Goal: Book appointment/travel/reservation

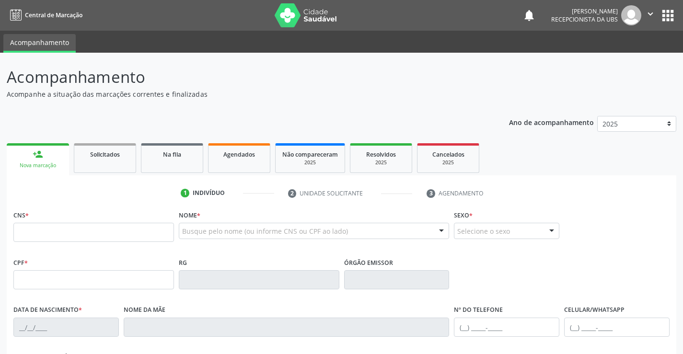
click at [115, 235] on input "text" at bounding box center [93, 232] width 161 height 19
click at [112, 232] on input "text" at bounding box center [93, 232] width 161 height 19
type input "700 0074 4925 2702"
type input "[DATE]"
type input "[PERSON_NAME]"
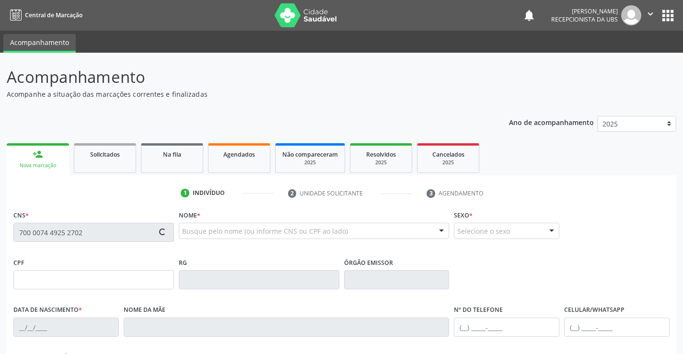
type input "[PHONE_NUMBER]"
type input "758"
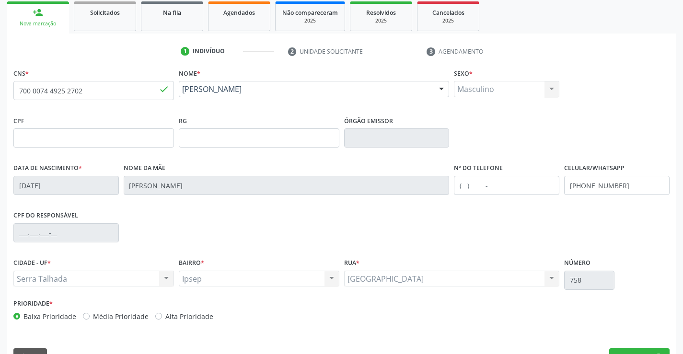
scroll to position [144, 0]
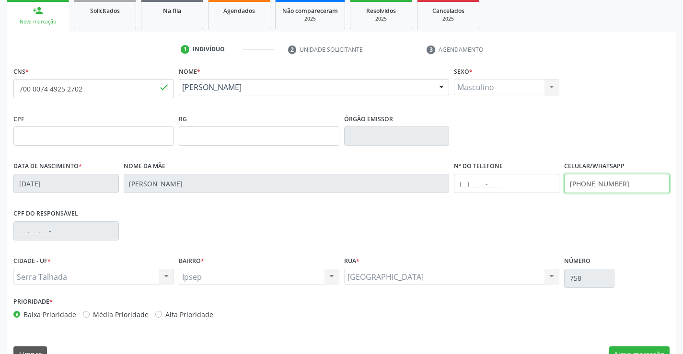
click at [624, 184] on input "[PHONE_NUMBER]" at bounding box center [616, 183] width 105 height 19
type input "("
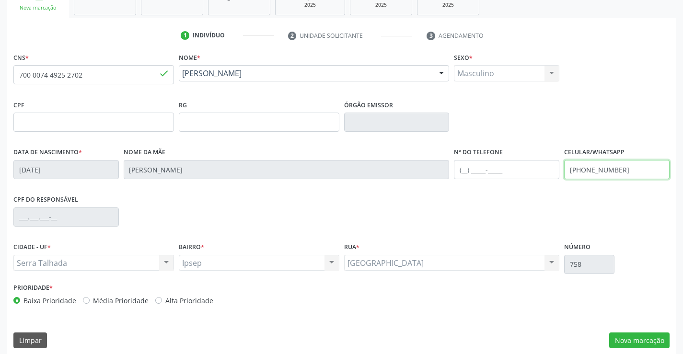
scroll to position [165, 0]
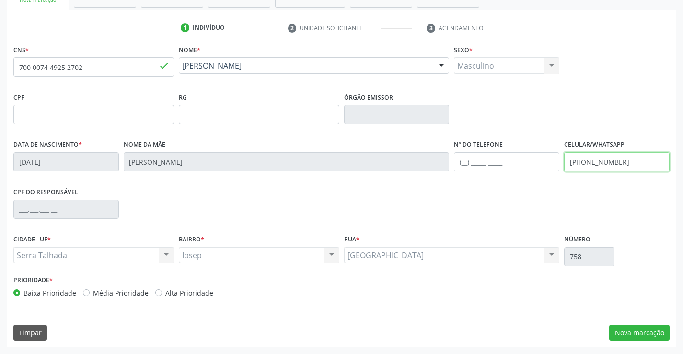
click at [583, 162] on input "[PHONE_NUMBER]" at bounding box center [616, 161] width 105 height 19
type input "[PHONE_NUMBER]"
click at [630, 335] on button "Nova marcação" at bounding box center [639, 333] width 60 height 16
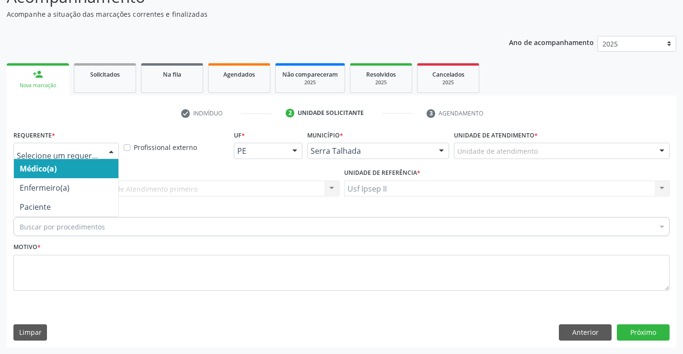
click at [115, 152] on div at bounding box center [111, 151] width 14 height 16
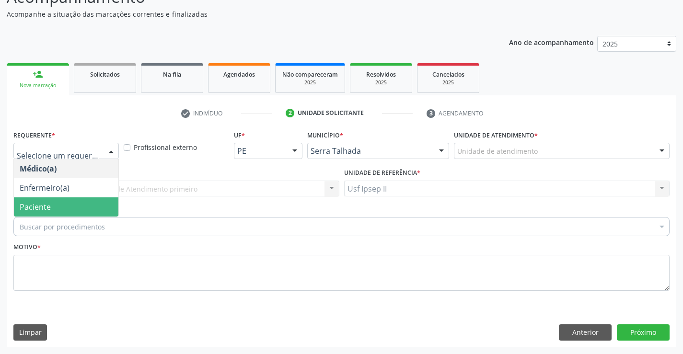
click at [62, 204] on span "Paciente" at bounding box center [66, 206] width 104 height 19
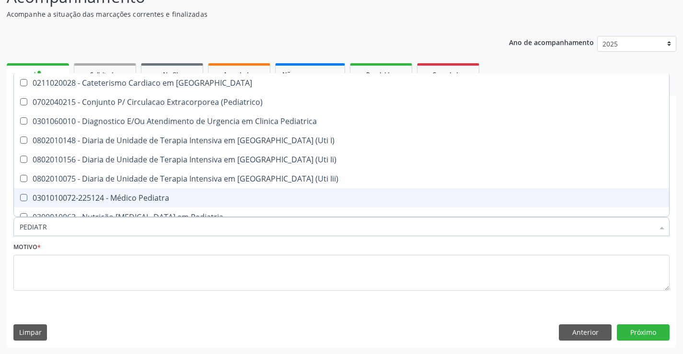
type input "PEDIATRA"
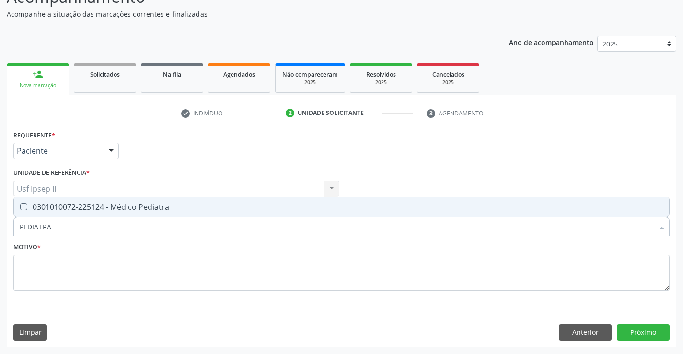
click at [70, 207] on div "0301010072-225124 - Médico Pediatra" at bounding box center [342, 207] width 644 height 8
checkbox Pediatra "true"
click at [67, 264] on textarea at bounding box center [341, 273] width 656 height 36
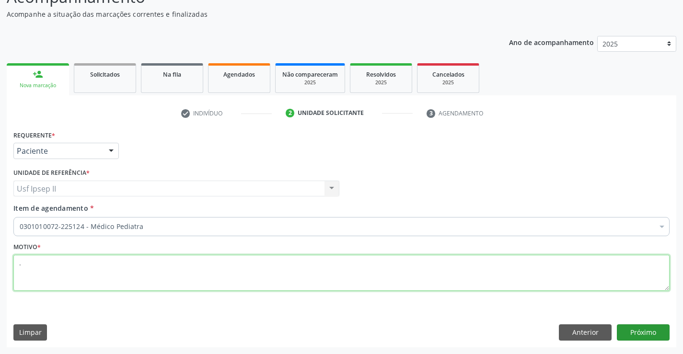
type textarea "."
click at [656, 335] on button "Próximo" at bounding box center [643, 332] width 53 height 16
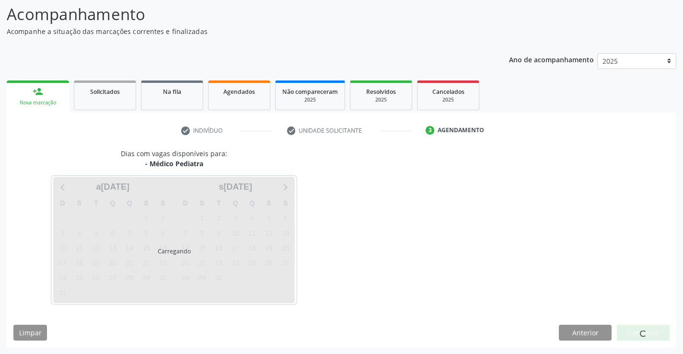
scroll to position [63, 0]
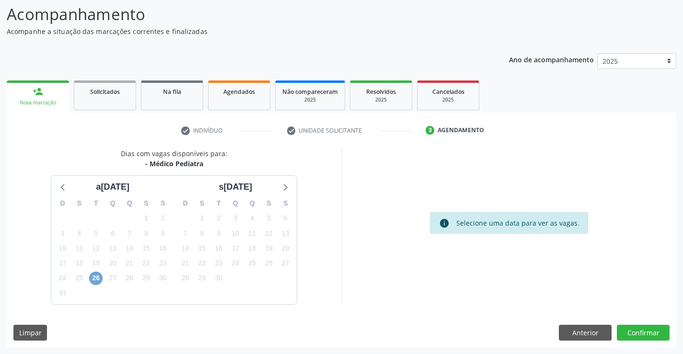
click at [98, 280] on span "26" at bounding box center [95, 278] width 13 height 13
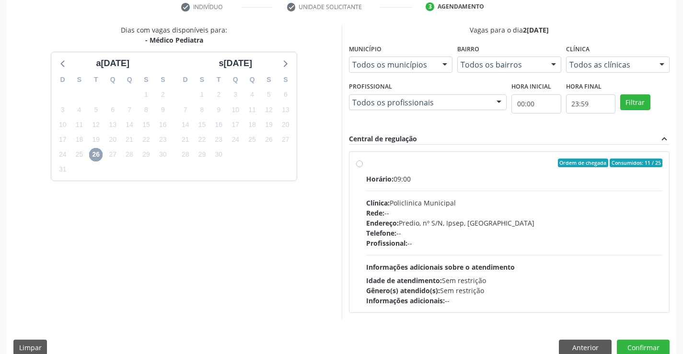
scroll to position [201, 0]
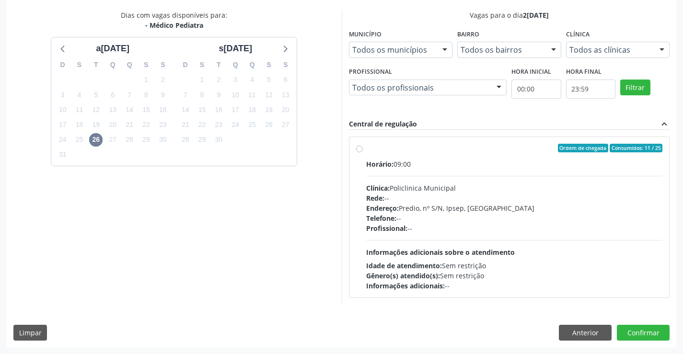
click at [366, 151] on label "Ordem de chegada Consumidos: 11 / 25 Horário: 09:00 Clínica: Policlinica Munici…" at bounding box center [514, 217] width 297 height 147
click at [360, 151] on input "Ordem de chegada Consumidos: 11 / 25 Horário: 09:00 Clínica: Policlinica Munici…" at bounding box center [359, 148] width 7 height 9
radio input "true"
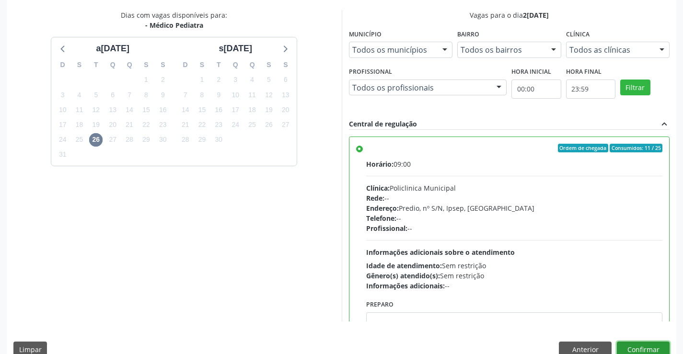
click at [622, 342] on button "Confirmar" at bounding box center [643, 350] width 53 height 16
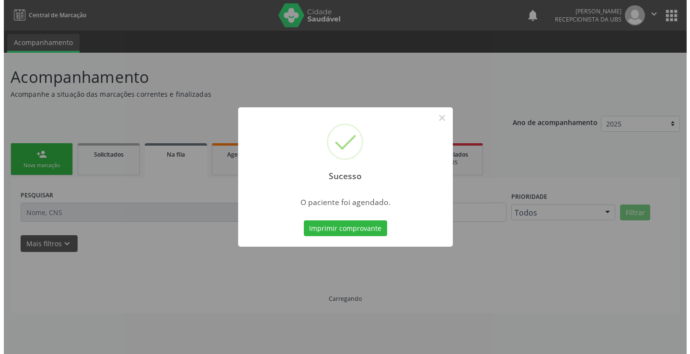
scroll to position [0, 0]
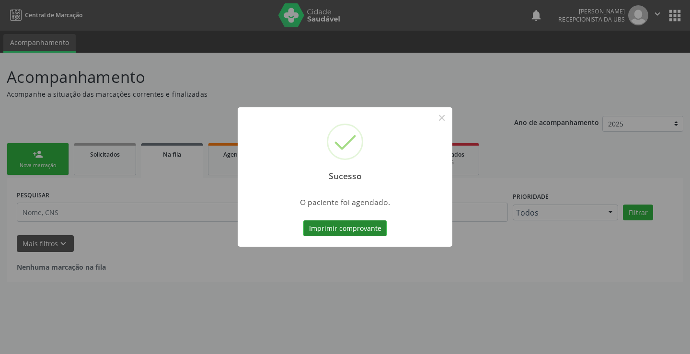
click at [351, 222] on button "Imprimir comprovante" at bounding box center [344, 228] width 83 height 16
